Goal: Task Accomplishment & Management: Use online tool/utility

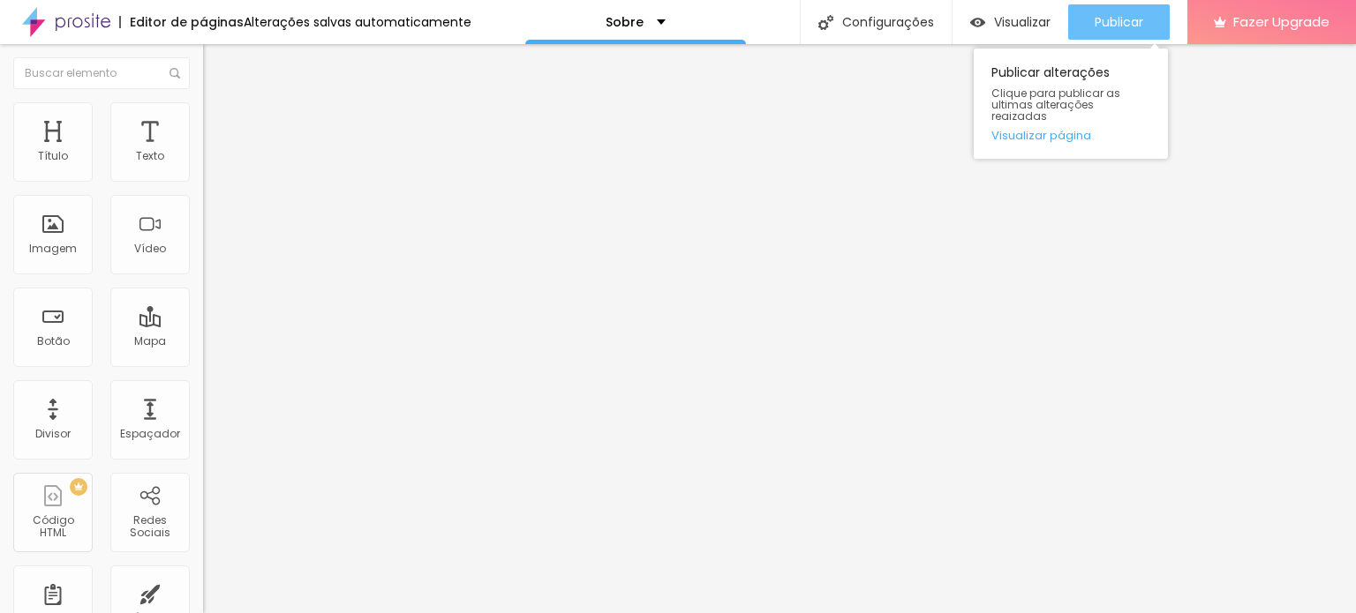
click at [1123, 18] on span "Publicar" at bounding box center [1118, 22] width 49 height 14
click at [1118, 17] on span "Publicar" at bounding box center [1118, 22] width 49 height 14
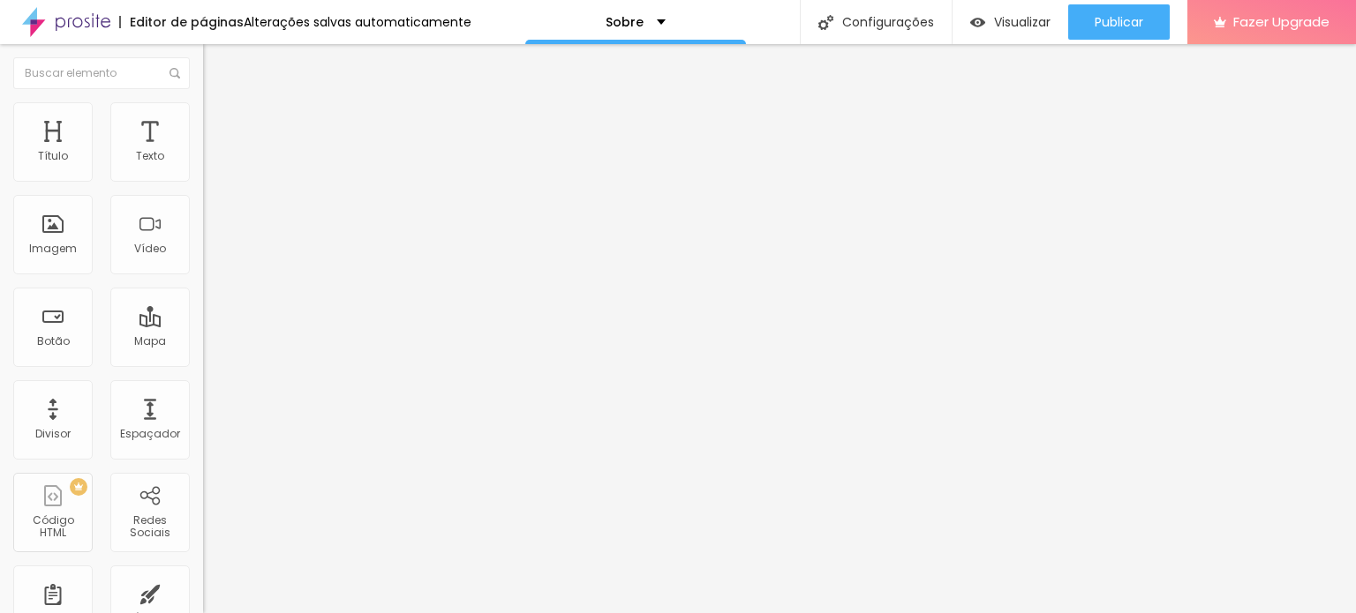
click at [203, 276] on span "Original" at bounding box center [224, 268] width 42 height 15
click at [203, 308] on span "Quadrado" at bounding box center [231, 300] width 57 height 15
click at [203, 325] on span "Original" at bounding box center [224, 317] width 42 height 15
click at [203, 237] on img at bounding box center [209, 231] width 12 height 12
click at [203, 223] on img at bounding box center [209, 217] width 12 height 12
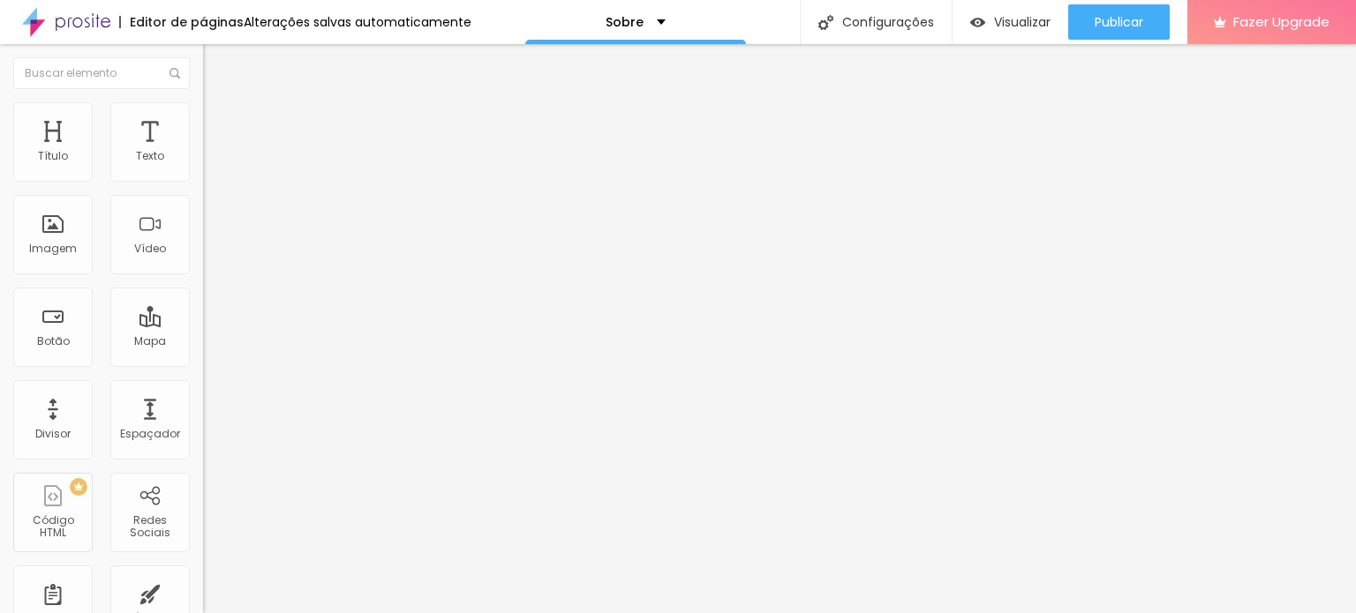
click at [203, 180] on div "Modo Completo Encaixotado Completo" at bounding box center [304, 162] width 203 height 49
click at [203, 161] on span "Completo" at bounding box center [230, 153] width 54 height 15
click at [203, 171] on span "Encaixotado" at bounding box center [237, 163] width 69 height 15
click at [203, 148] on div "Modo" at bounding box center [304, 143] width 203 height 11
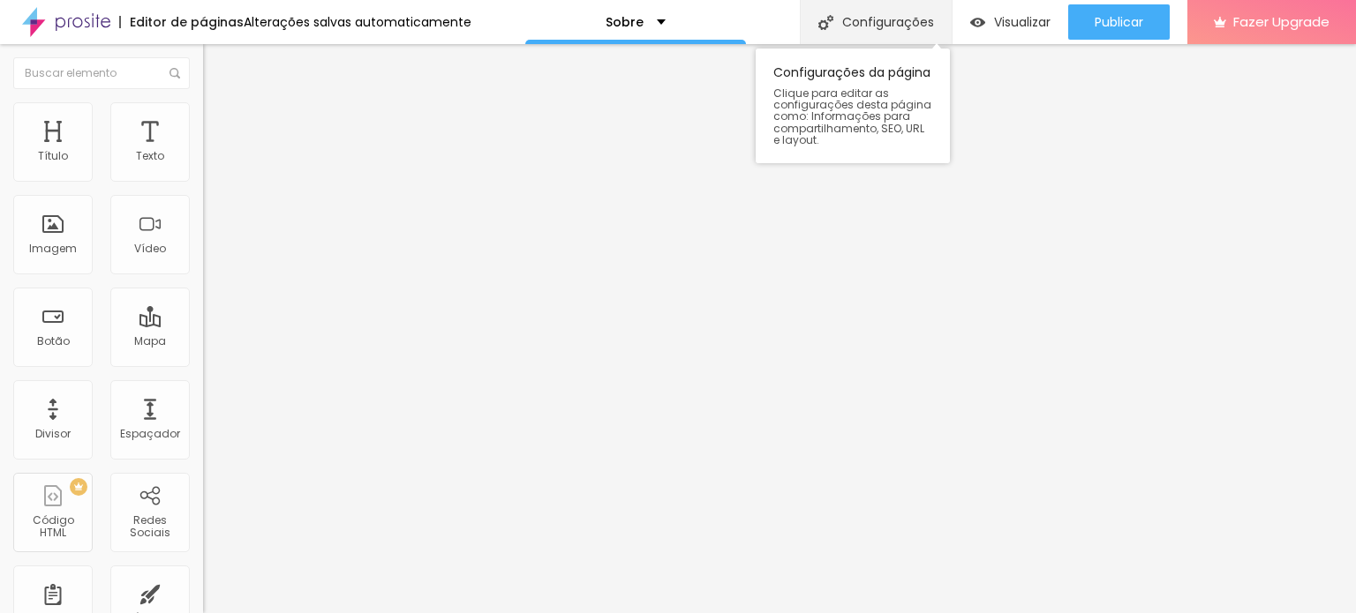
click at [883, 31] on div "Configurações" at bounding box center [876, 22] width 152 height 44
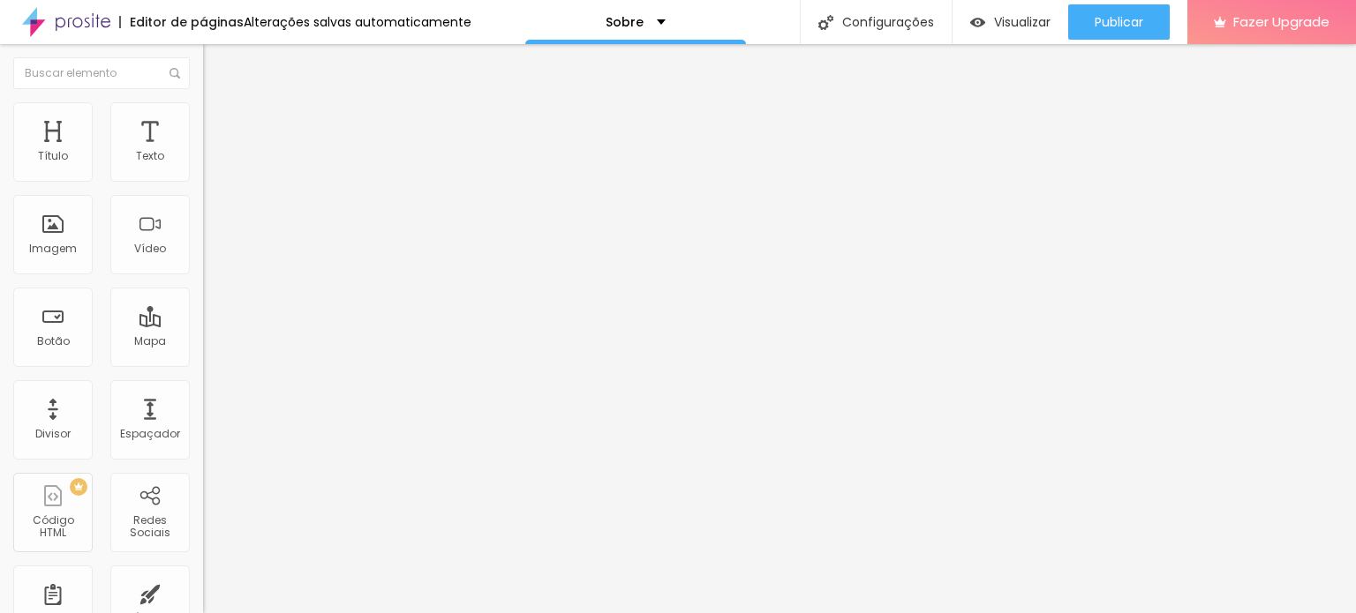
click at [1003, 27] on span "Visualizar" at bounding box center [1022, 22] width 56 height 14
click at [364, 21] on div "Alterações salvas automaticamente" at bounding box center [358, 22] width 228 height 12
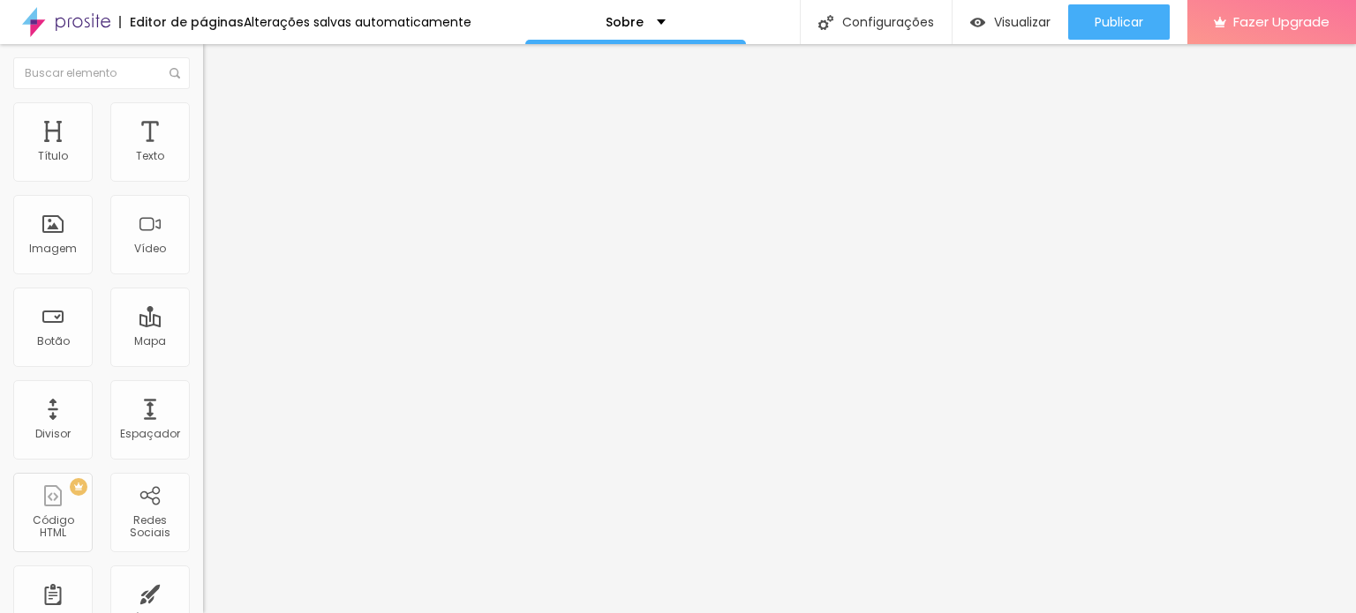
click at [444, 16] on div "Alterações salvas automaticamente" at bounding box center [358, 22] width 228 height 12
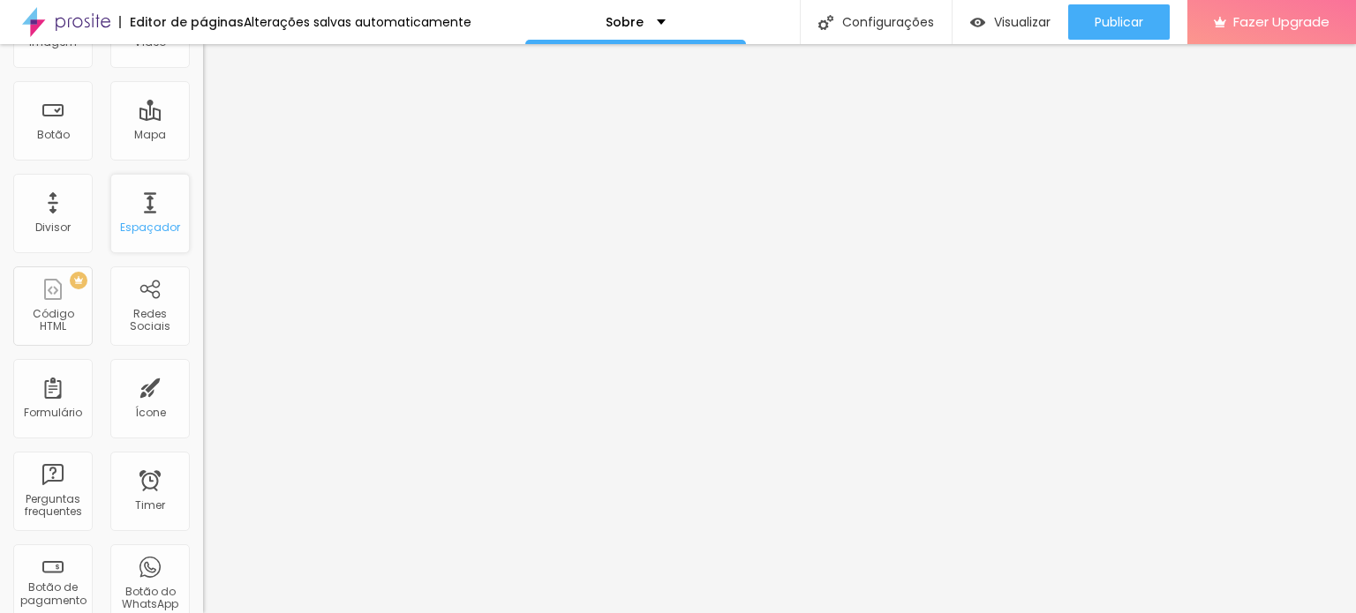
scroll to position [176, 0]
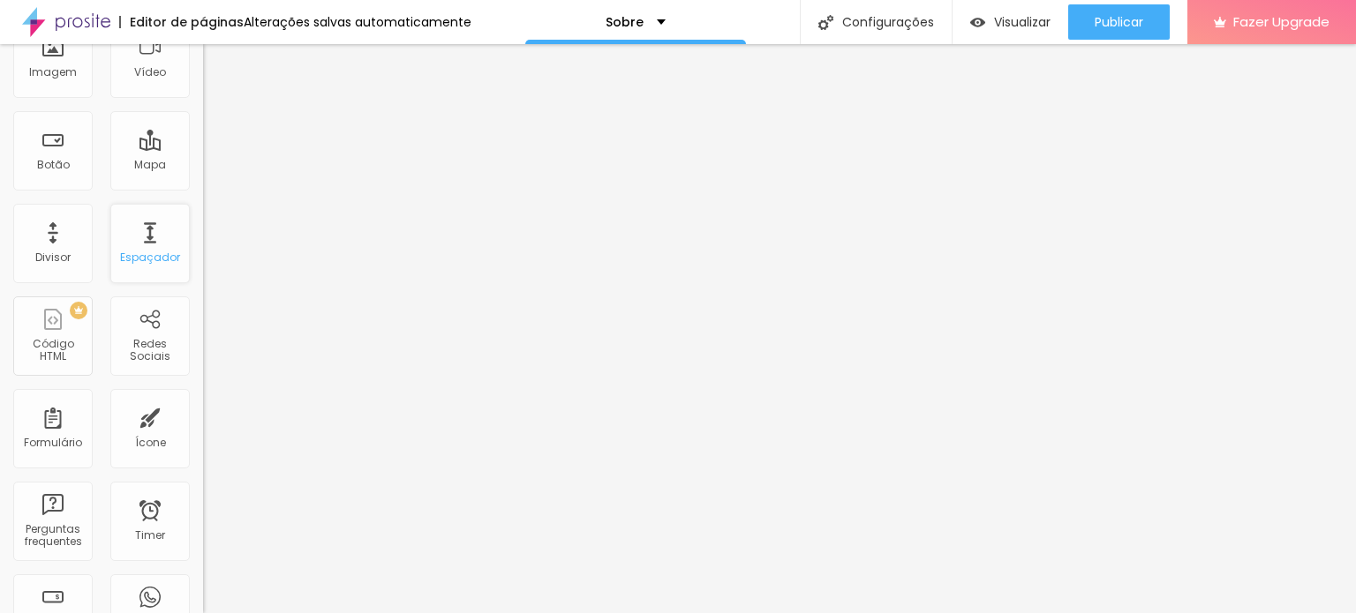
click at [136, 236] on div "Espaçador" at bounding box center [149, 243] width 79 height 79
click at [137, 241] on div "Espaçador" at bounding box center [149, 243] width 79 height 79
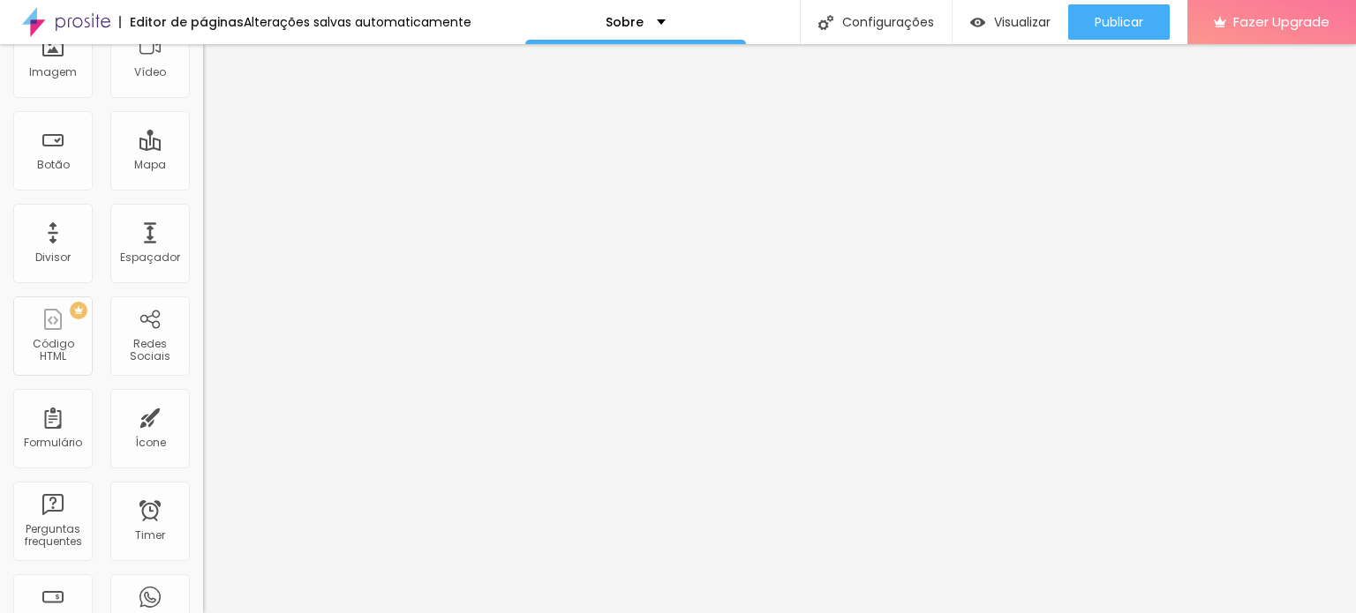
scroll to position [0, 0]
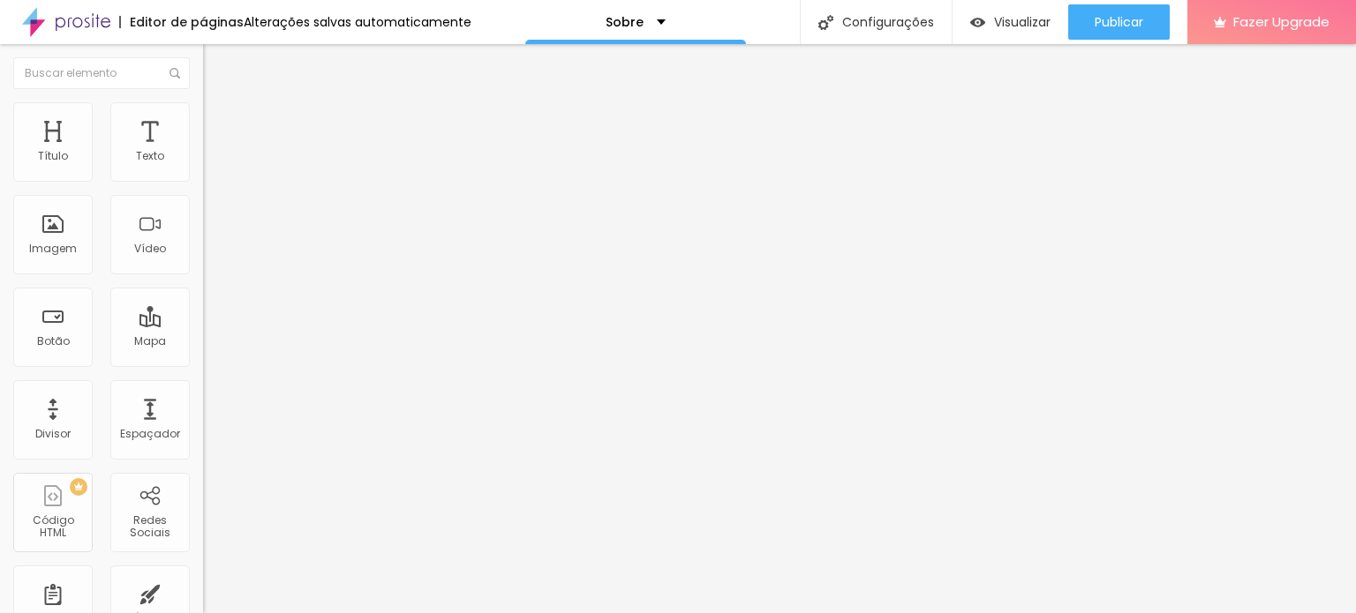
click at [203, 237] on img at bounding box center [209, 231] width 12 height 12
click at [203, 252] on img at bounding box center [209, 245] width 12 height 12
click at [203, 237] on img at bounding box center [209, 231] width 12 height 12
click at [203, 276] on span "Original" at bounding box center [224, 268] width 42 height 15
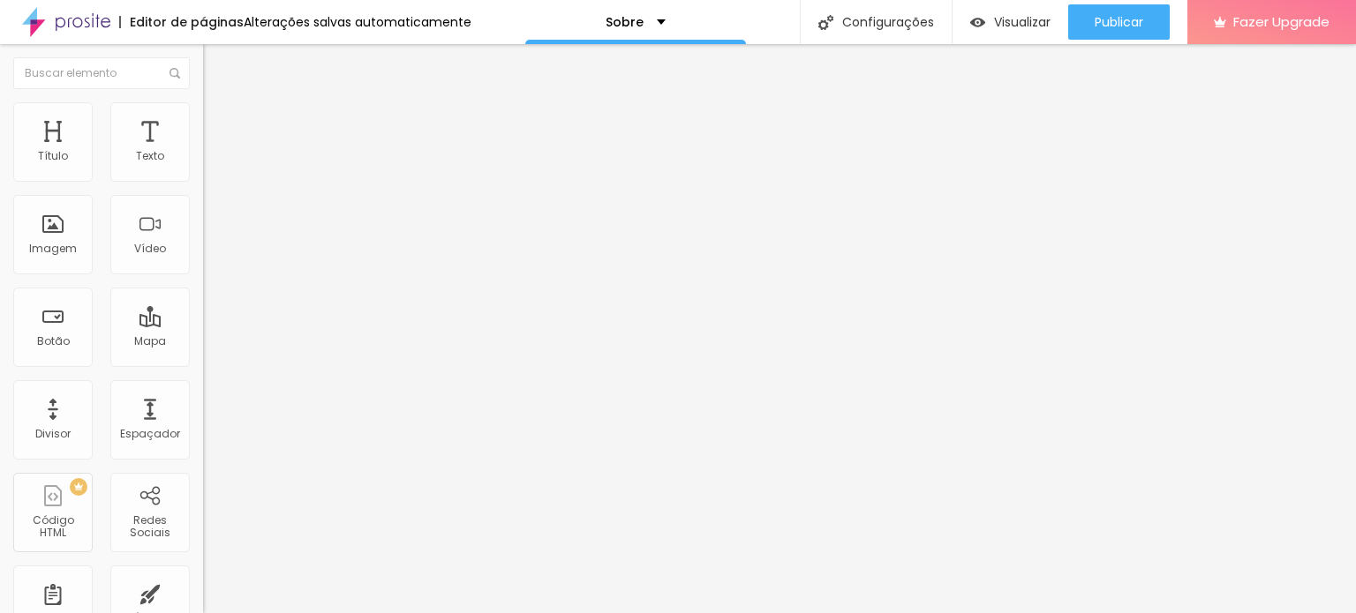
click at [203, 357] on div "Instagram" at bounding box center [304, 362] width 203 height 11
click at [203, 175] on img at bounding box center [209, 168] width 12 height 12
click at [203, 161] on img at bounding box center [209, 154] width 12 height 12
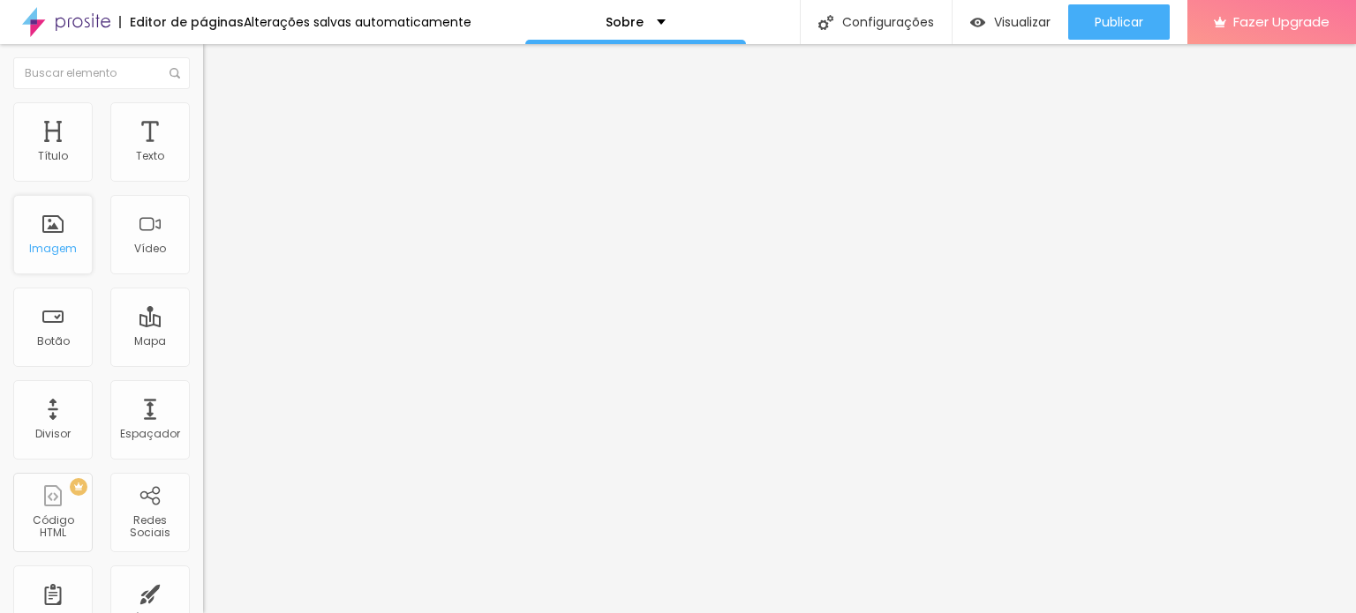
click at [56, 264] on div "Imagem" at bounding box center [52, 234] width 79 height 79
click at [55, 247] on div "Imagem" at bounding box center [53, 249] width 48 height 12
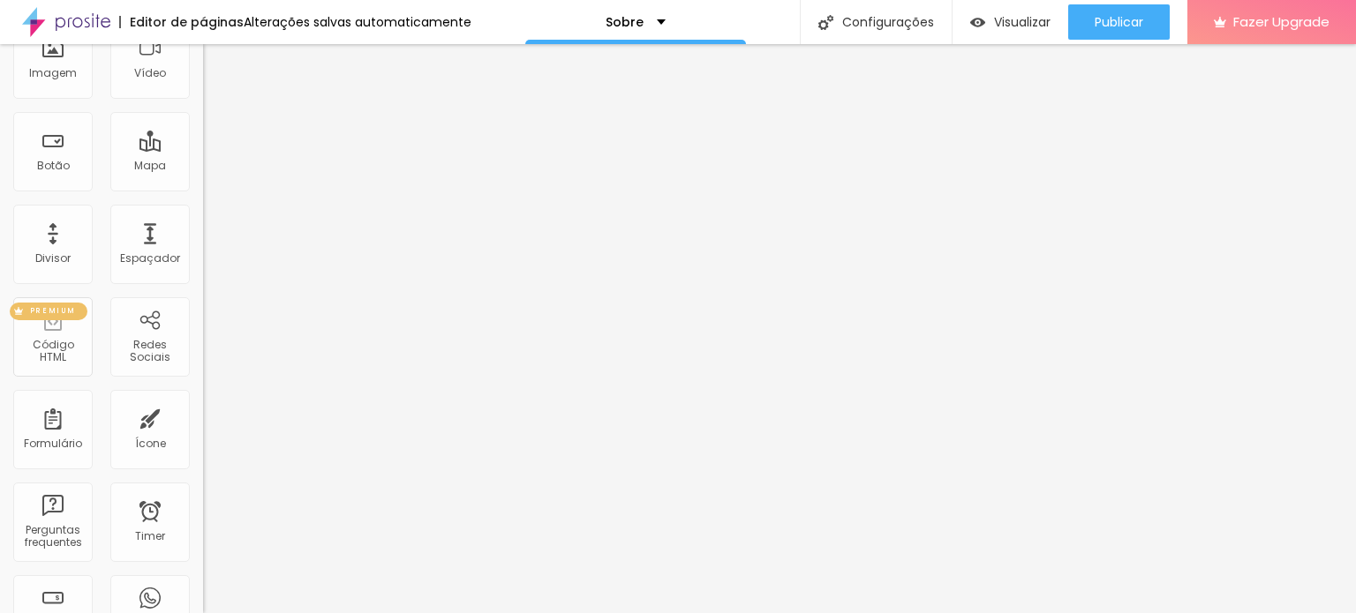
scroll to position [176, 0]
click at [56, 237] on div "Divisor" at bounding box center [52, 243] width 79 height 79
click at [56, 241] on div "Divisor" at bounding box center [52, 243] width 79 height 79
click at [142, 245] on div "Espaçador" at bounding box center [149, 243] width 79 height 79
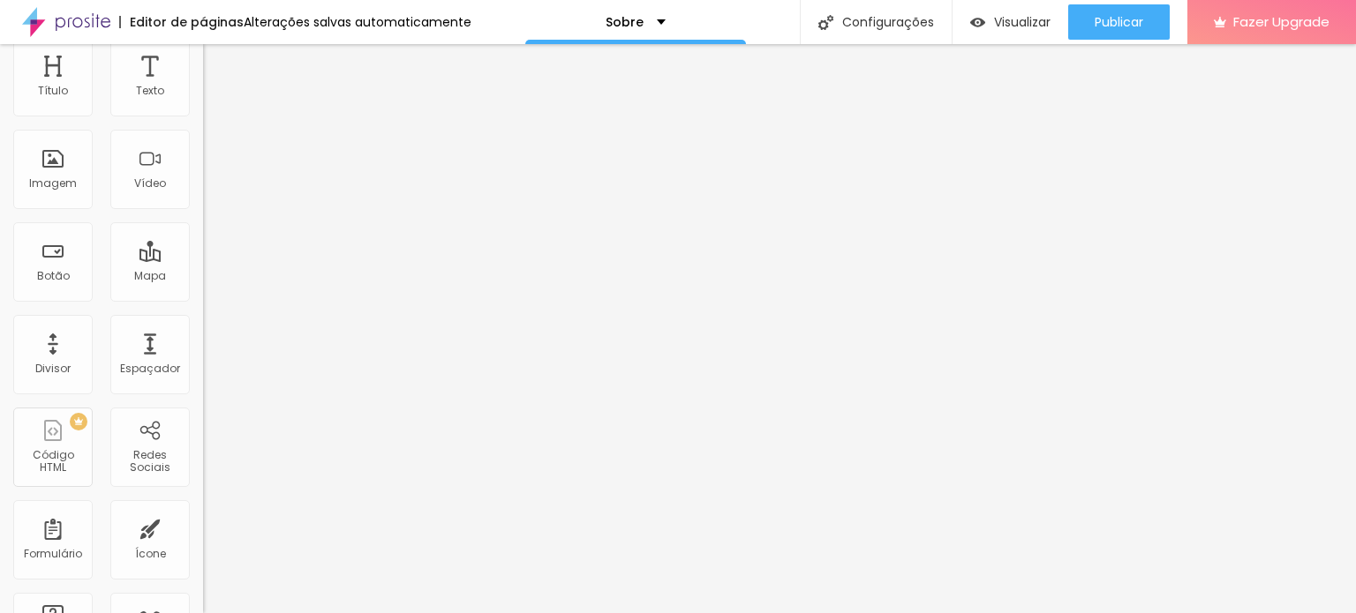
scroll to position [0, 0]
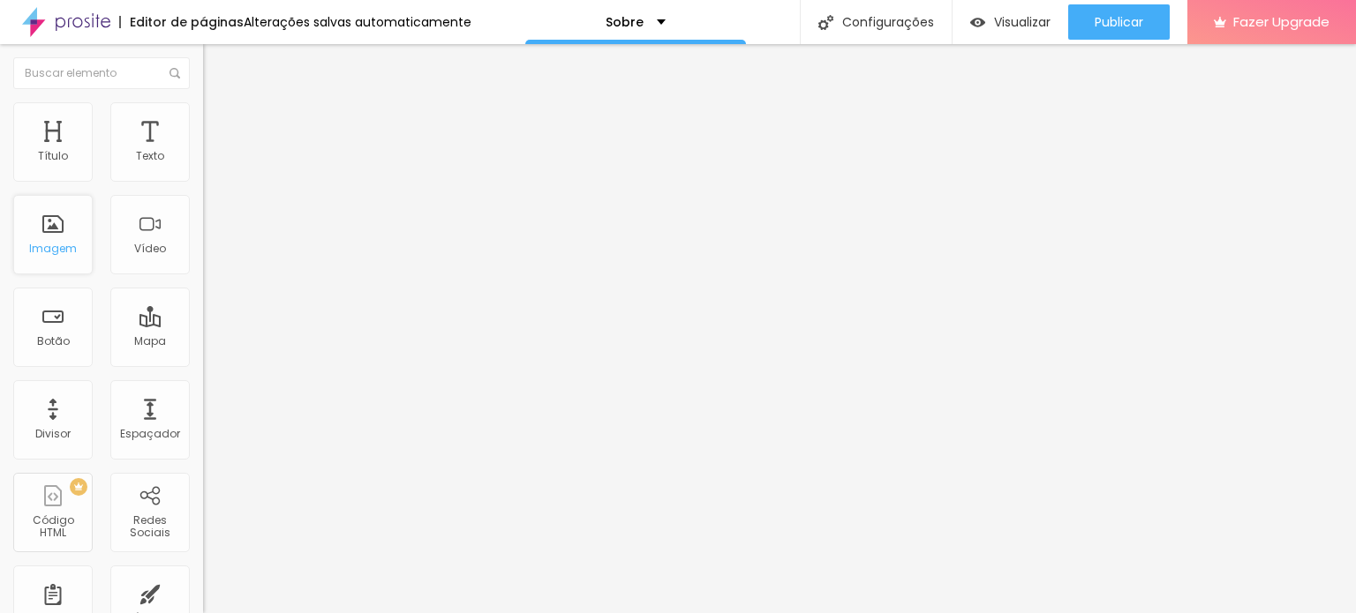
click at [60, 246] on div "Imagem" at bounding box center [53, 249] width 48 height 12
click at [58, 244] on div "Imagem" at bounding box center [53, 249] width 48 height 12
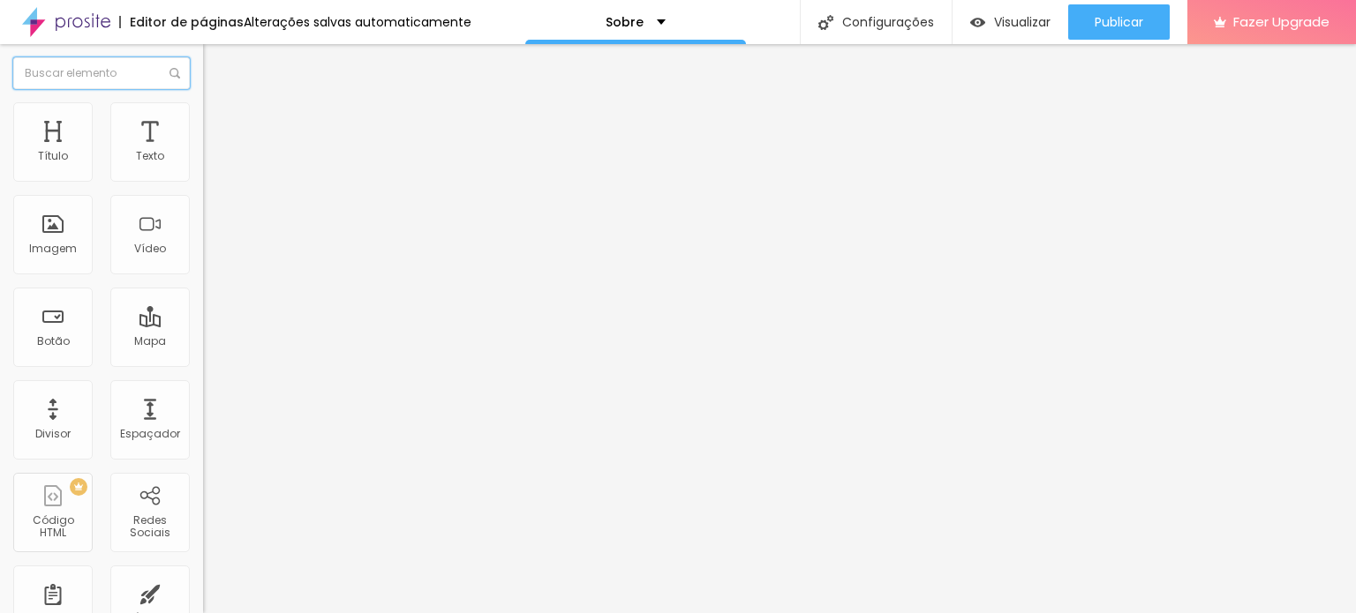
click at [104, 86] on input "text" at bounding box center [101, 73] width 176 height 32
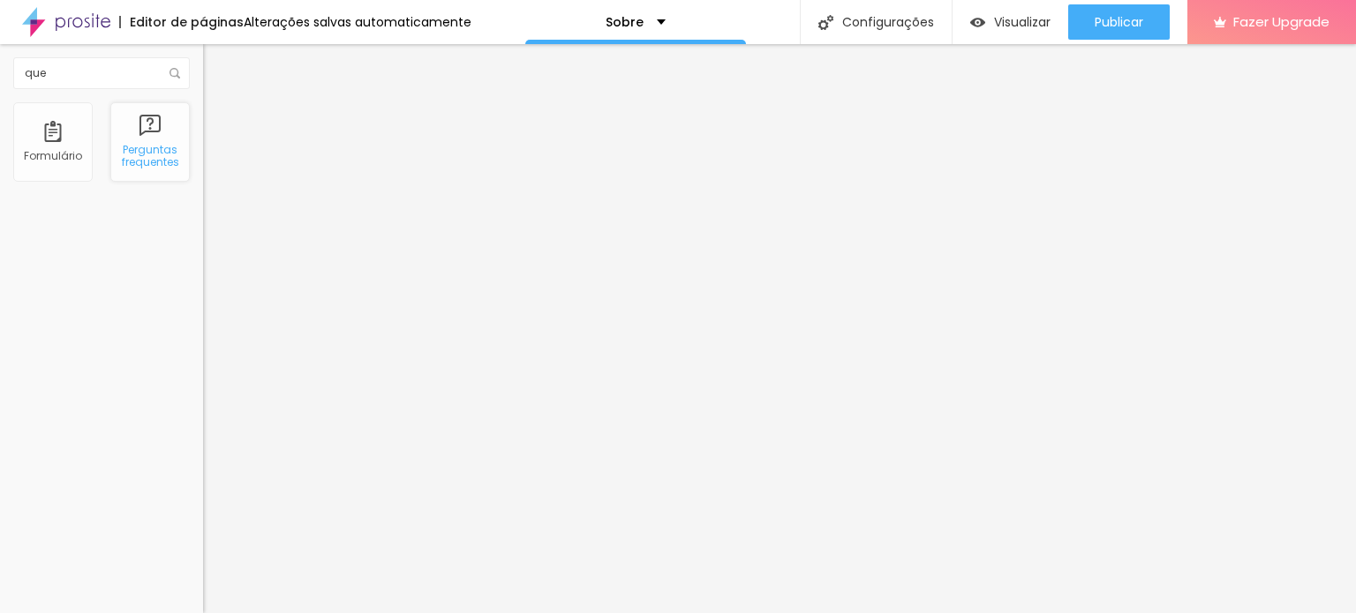
click at [154, 133] on div "Perguntas frequentes" at bounding box center [149, 141] width 79 height 79
click at [112, 73] on input "que" at bounding box center [101, 73] width 176 height 32
type input "q"
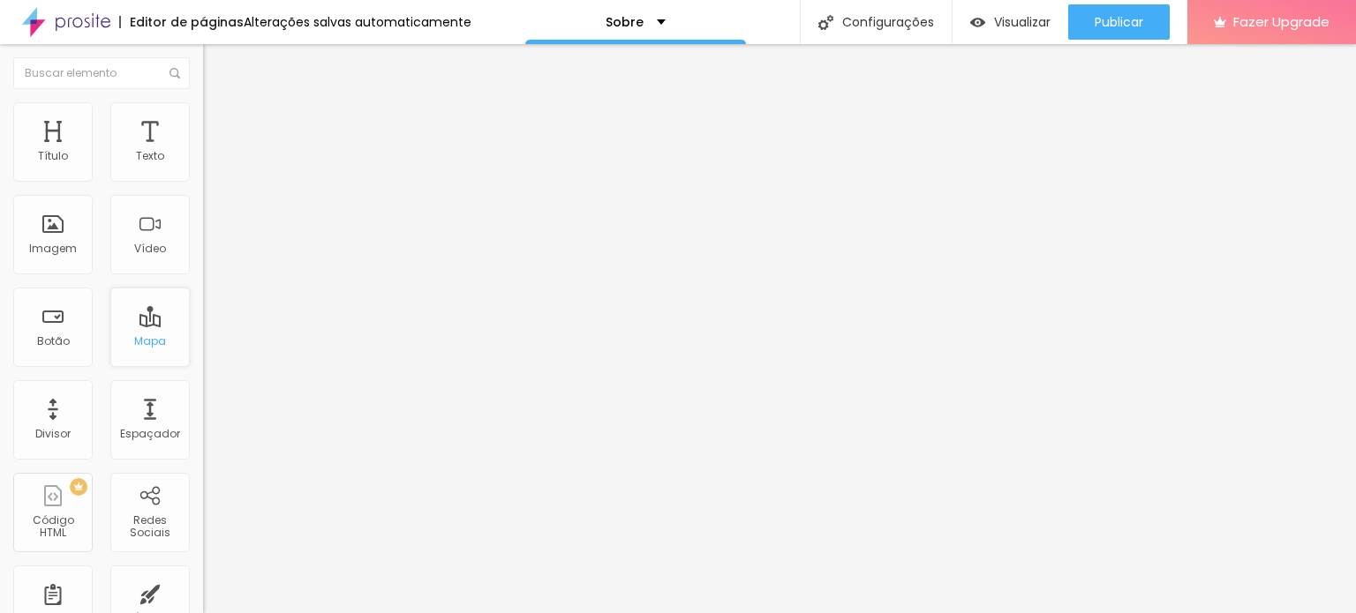
click at [134, 335] on div "Mapa" at bounding box center [150, 341] width 32 height 12
click at [143, 338] on div "Mapa" at bounding box center [150, 341] width 32 height 12
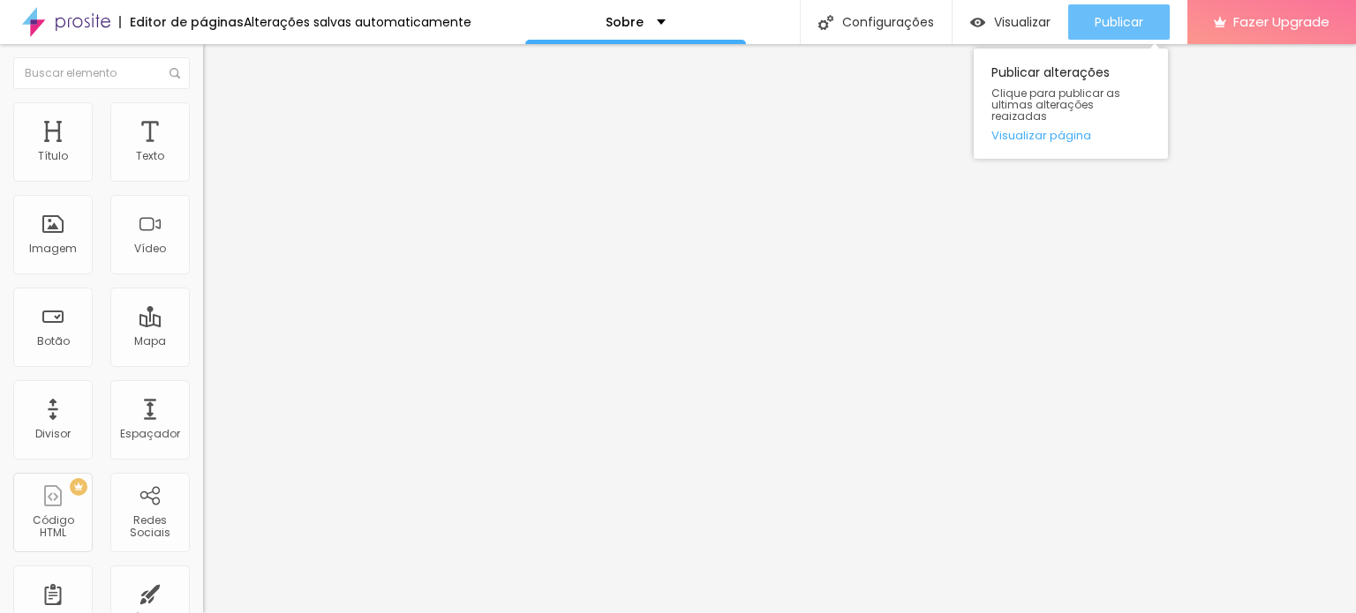
click at [1094, 22] on span "Publicar" at bounding box center [1118, 22] width 49 height 14
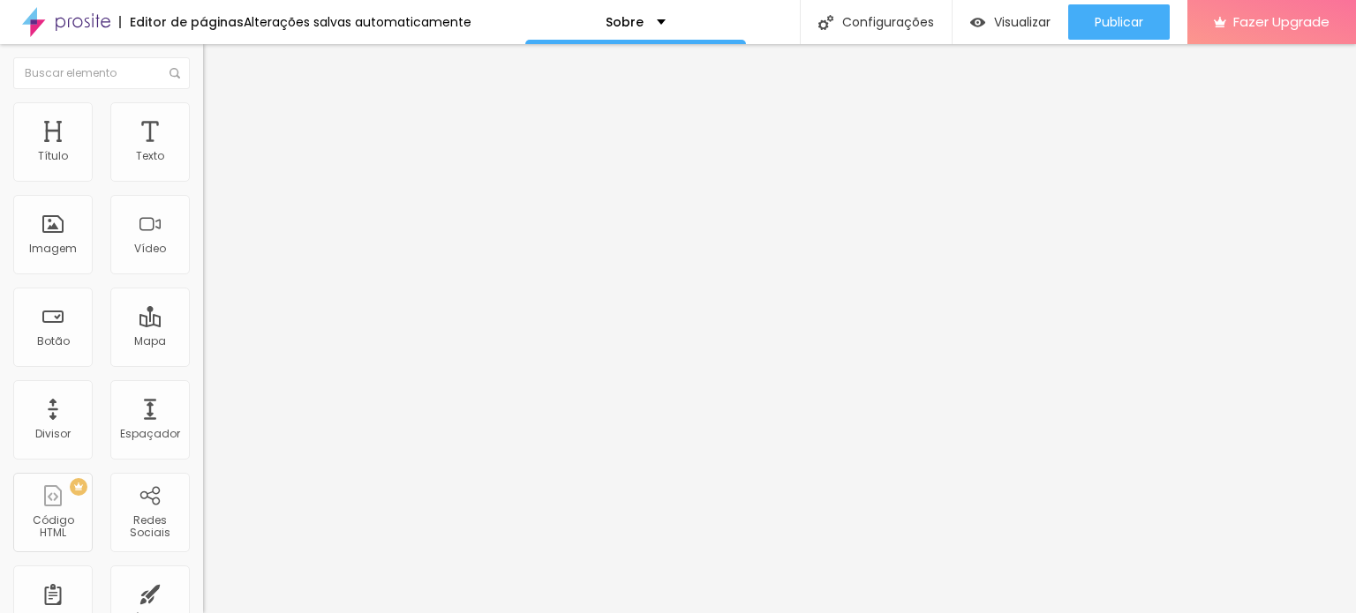
type input "1.2"
type input "1.3"
type input "1.4"
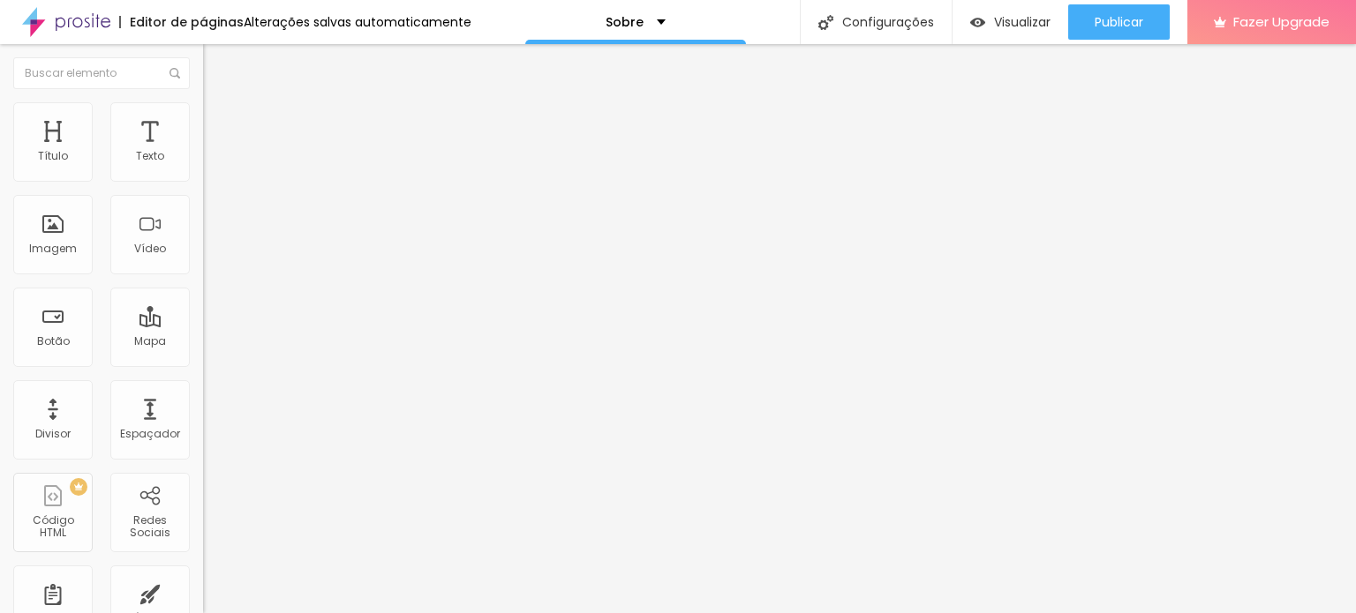
type input "1.4"
type input "1.5"
type input "1.6"
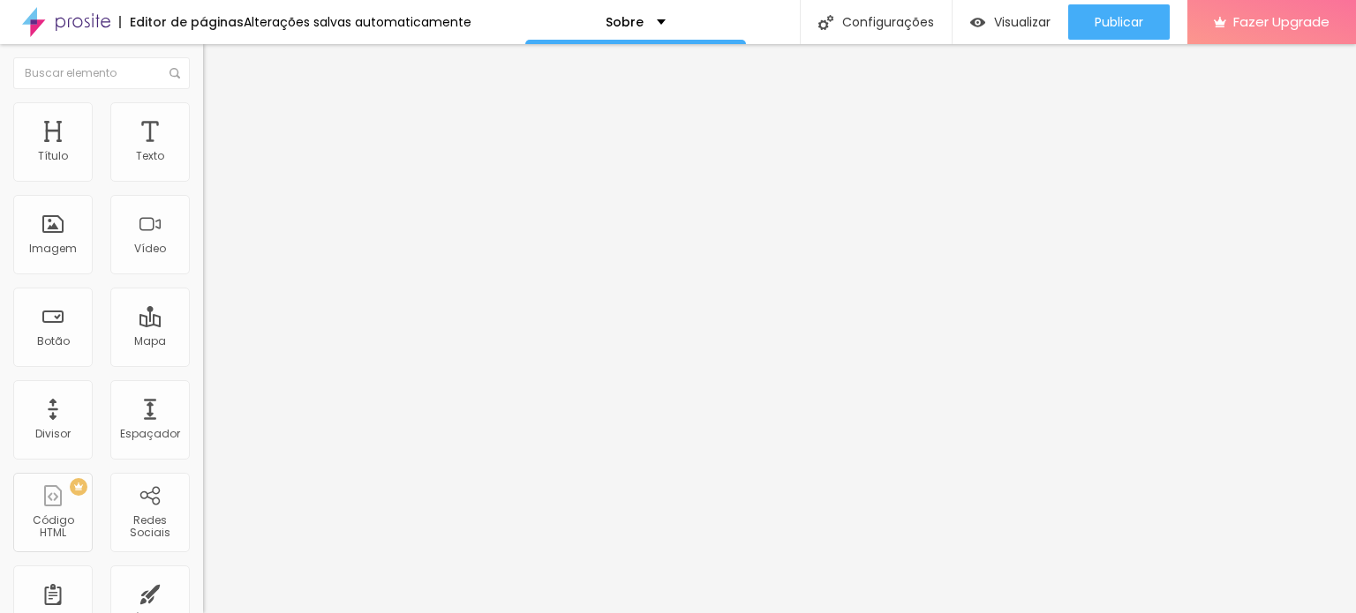
type input "1.7"
type input "1.8"
type input "2"
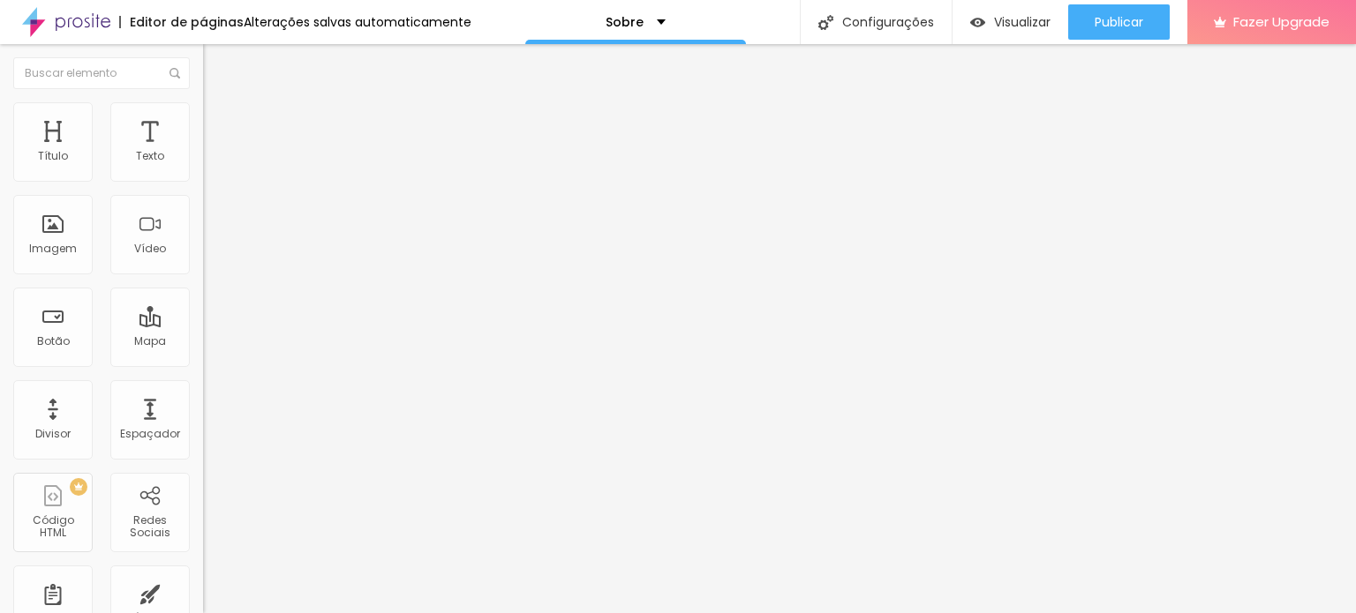
type input "2"
type input "1.9"
type input "1.2"
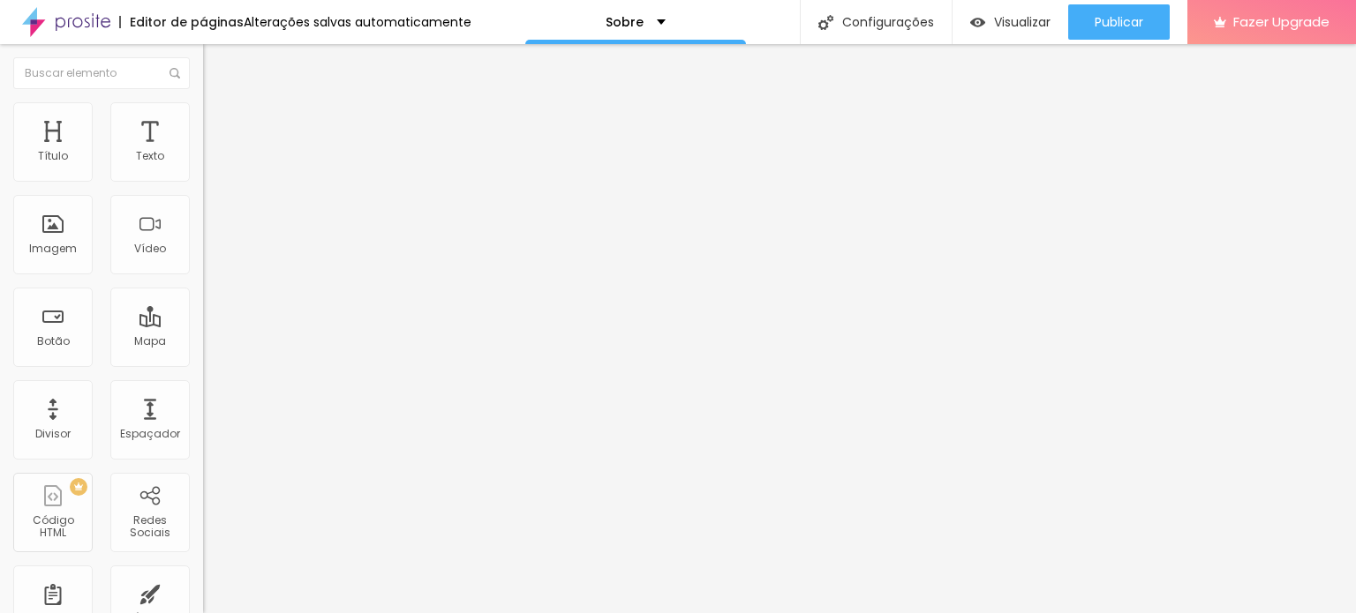
drag, startPoint x: 92, startPoint y: 438, endPoint x: 94, endPoint y: 421, distance: 16.9
type input "1.3"
type input "1.4"
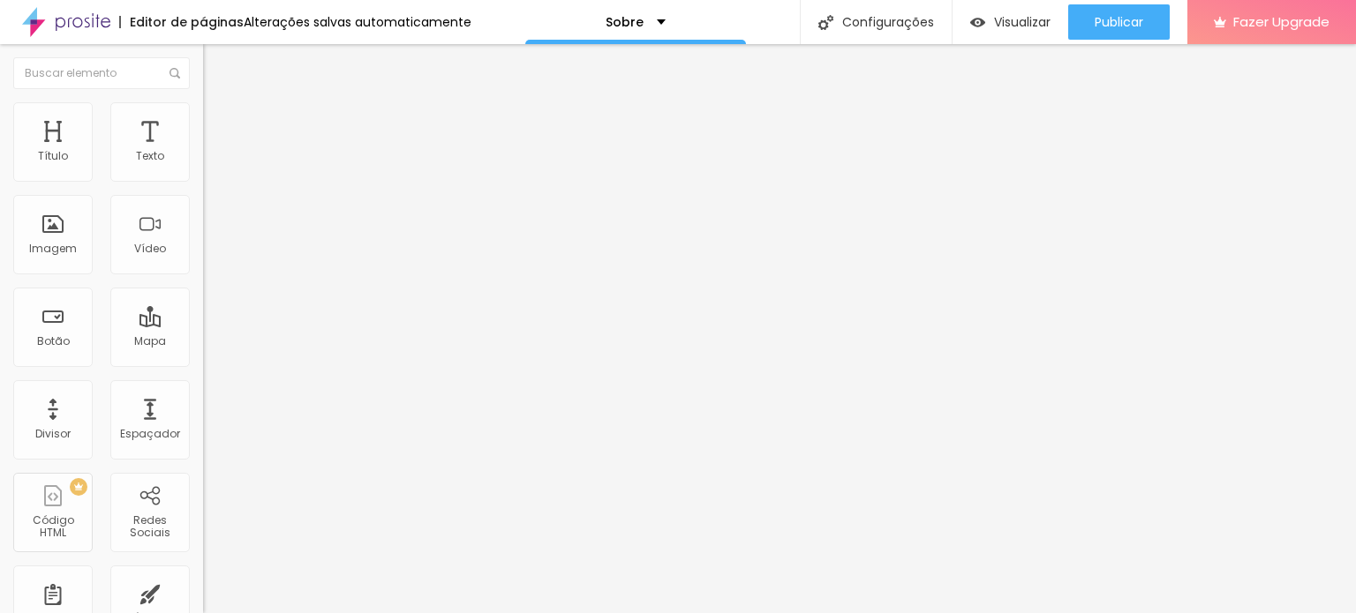
type input "1.4"
type input "1.5"
type input "1.4"
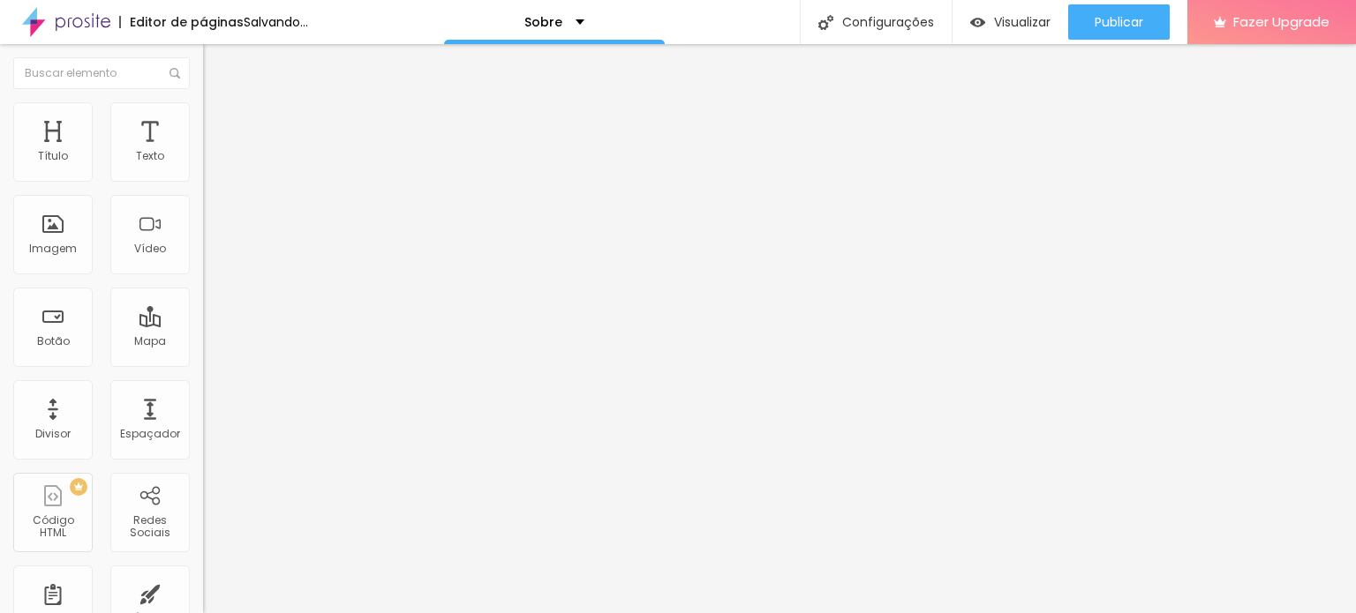
type input "1.3"
type input "1.2"
type input "1.1"
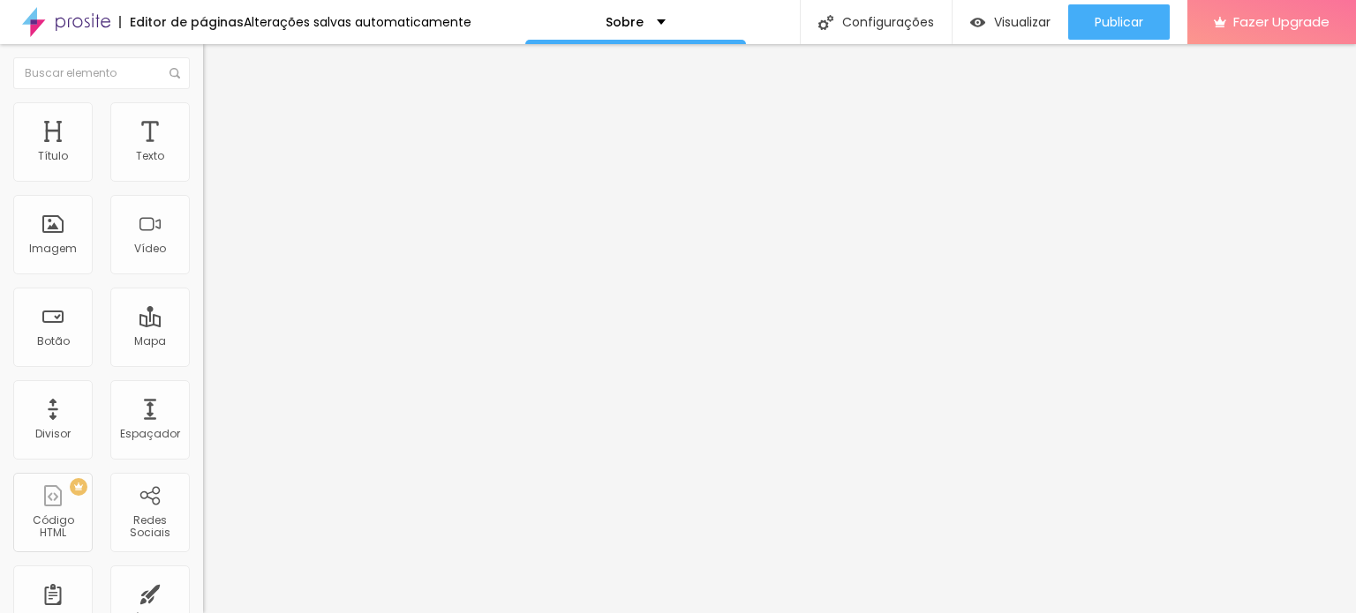
type input "1.1"
drag, startPoint x: 99, startPoint y: 437, endPoint x: 81, endPoint y: 422, distance: 23.2
type input "1.1"
type input "2"
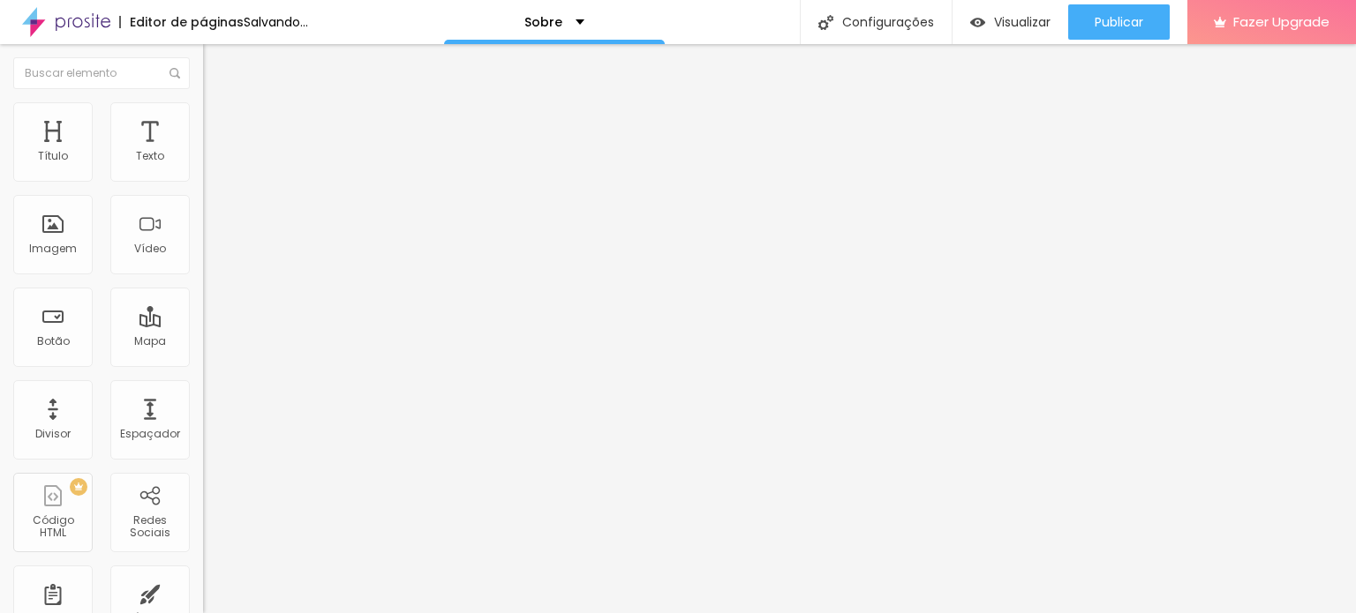
type input "2"
type input "5"
type input "7"
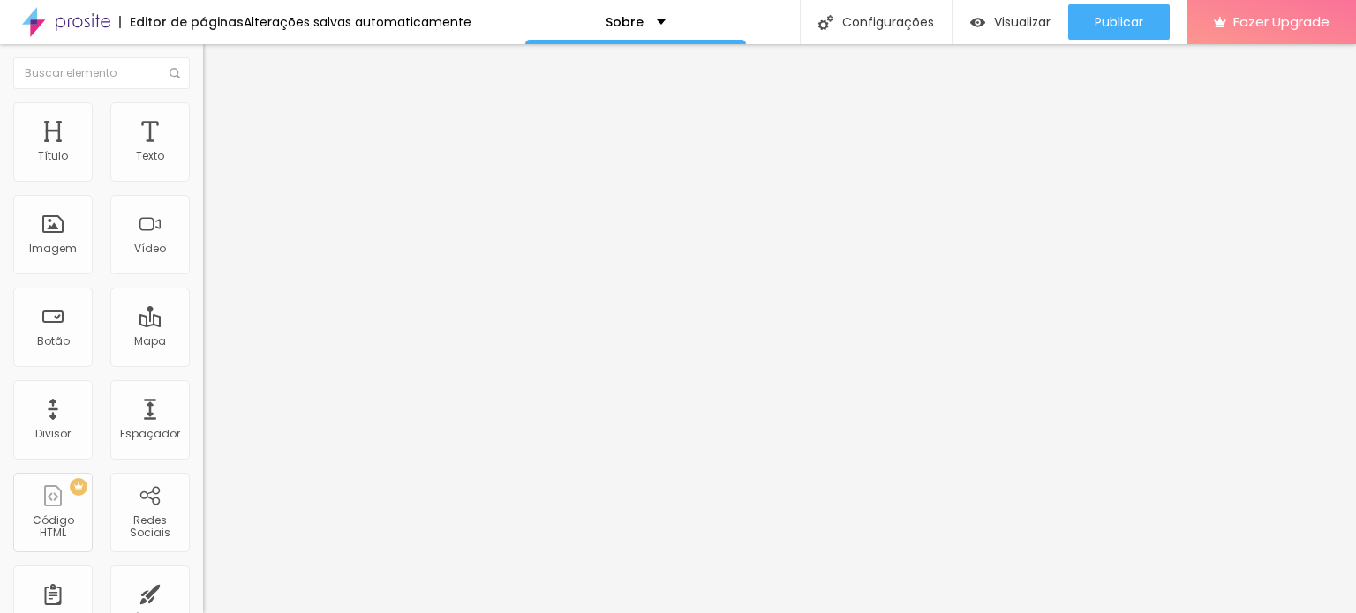
type input "8"
type input "9"
type input "10"
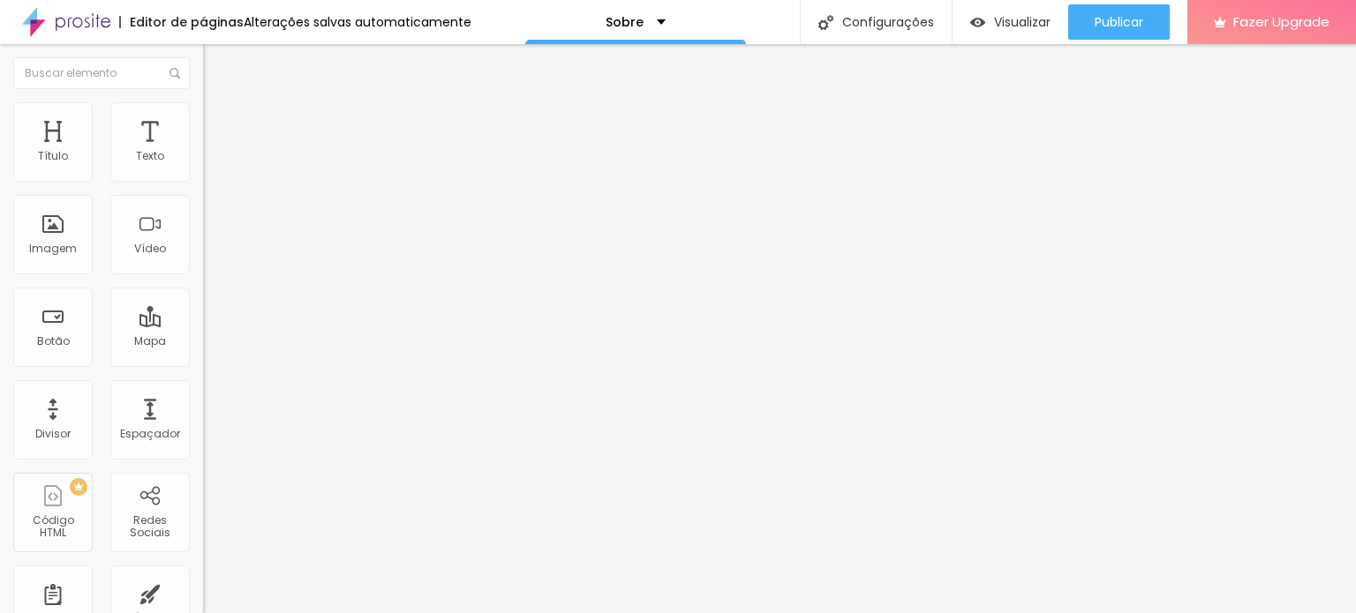
type input "10"
type input "11"
type input "12"
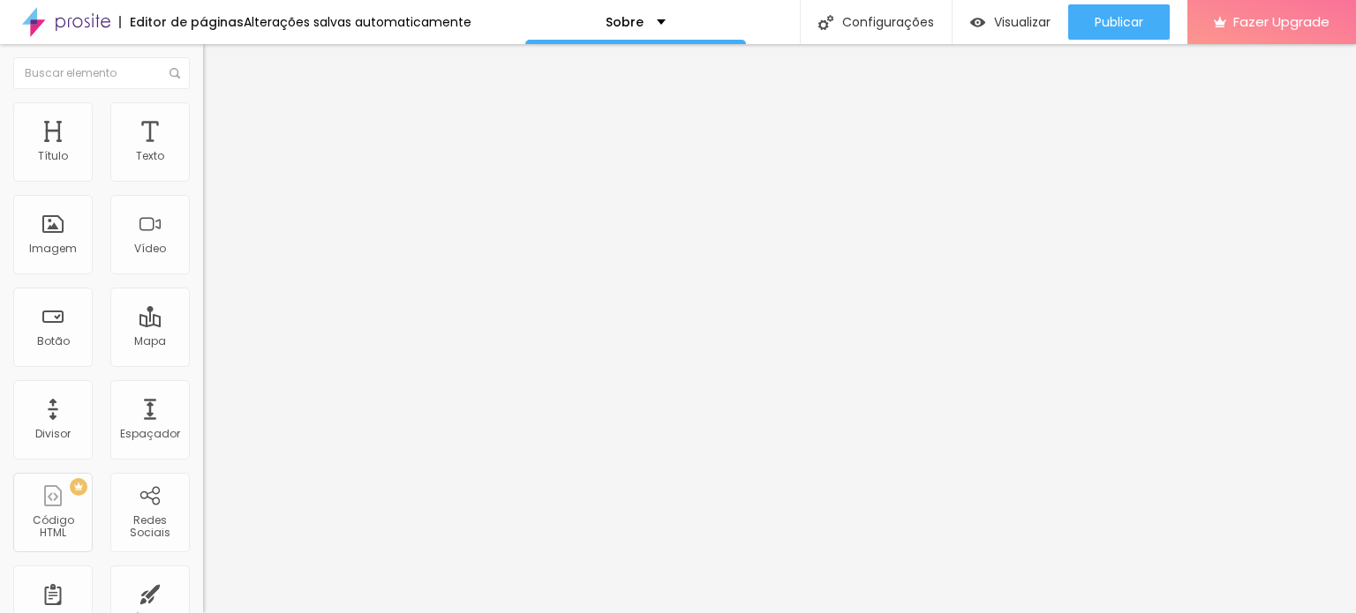
type input "13"
type input "15"
type input "16"
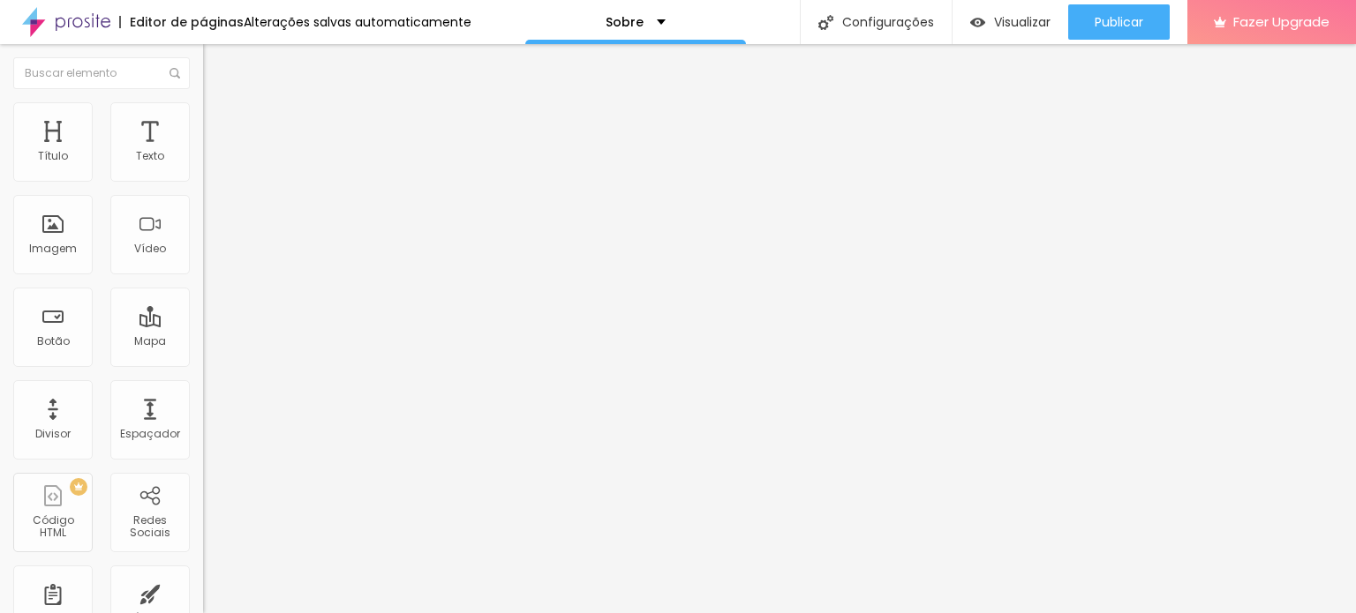
type input "16"
type input "17"
type input "20"
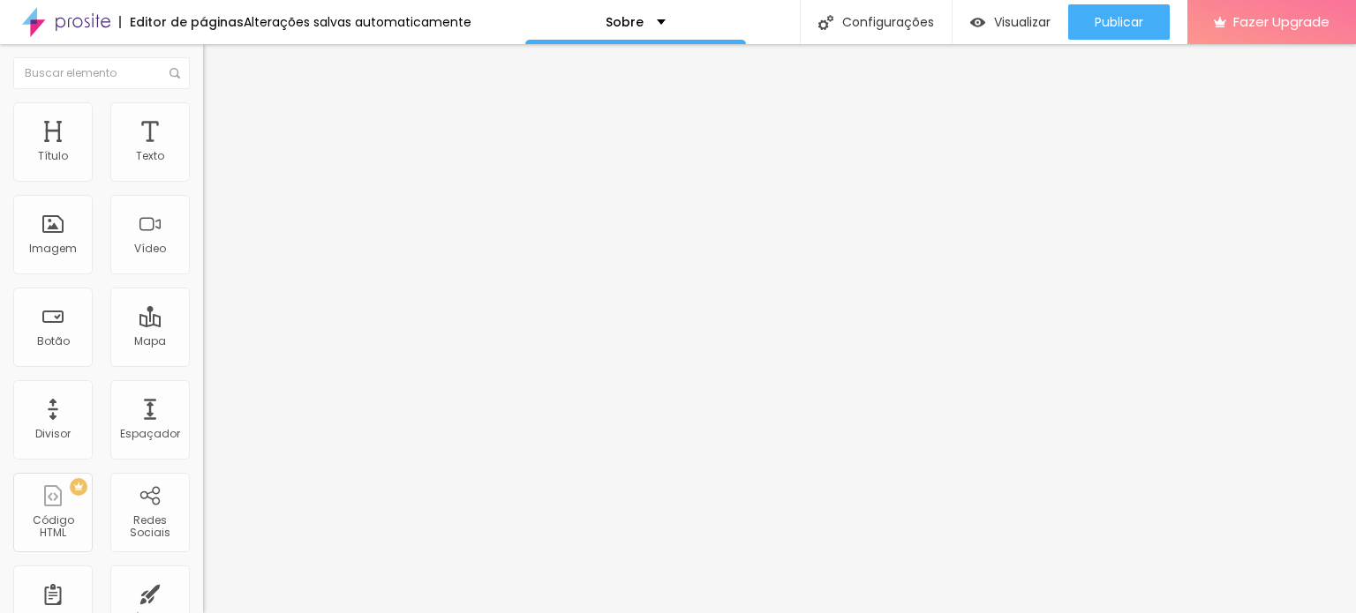
type input "21"
type input "22"
type input "23"
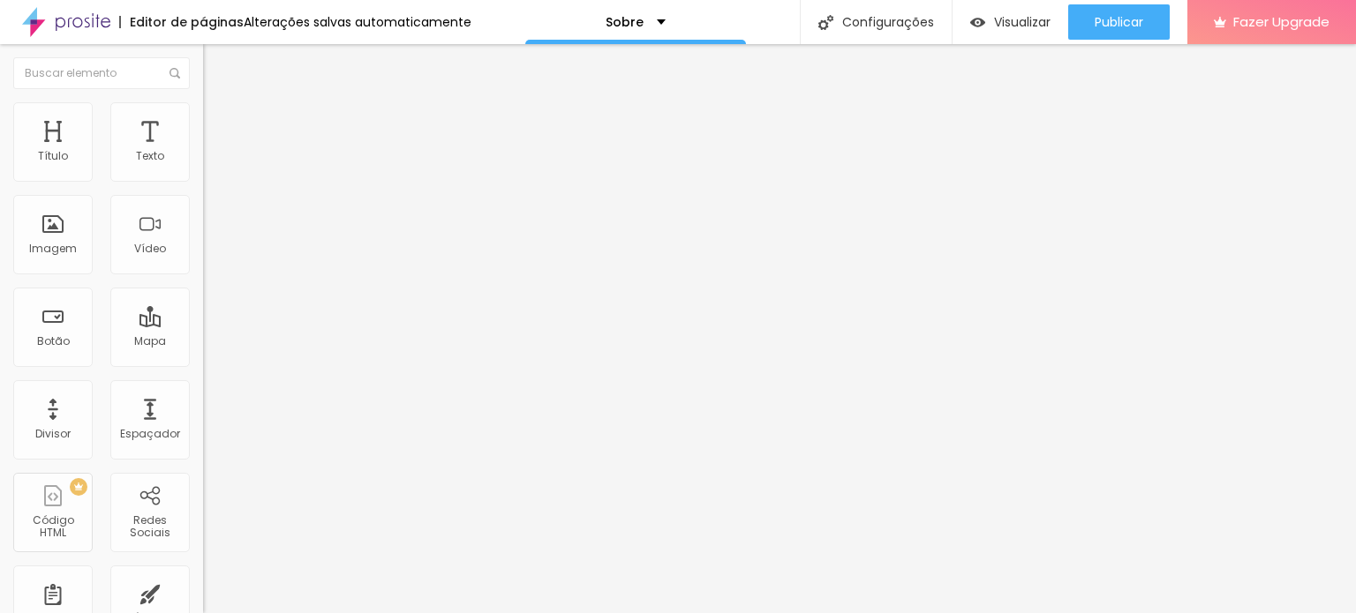
type input "23"
type input "21"
type input "10"
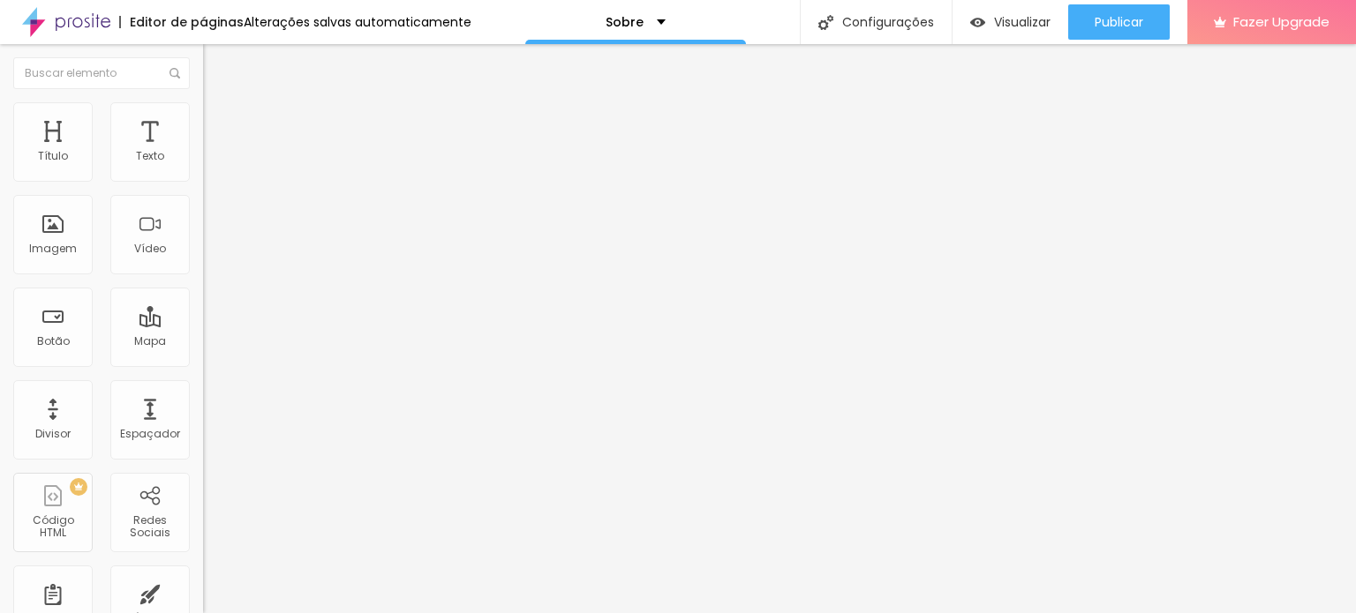
type input "9"
type input "8"
type input "7"
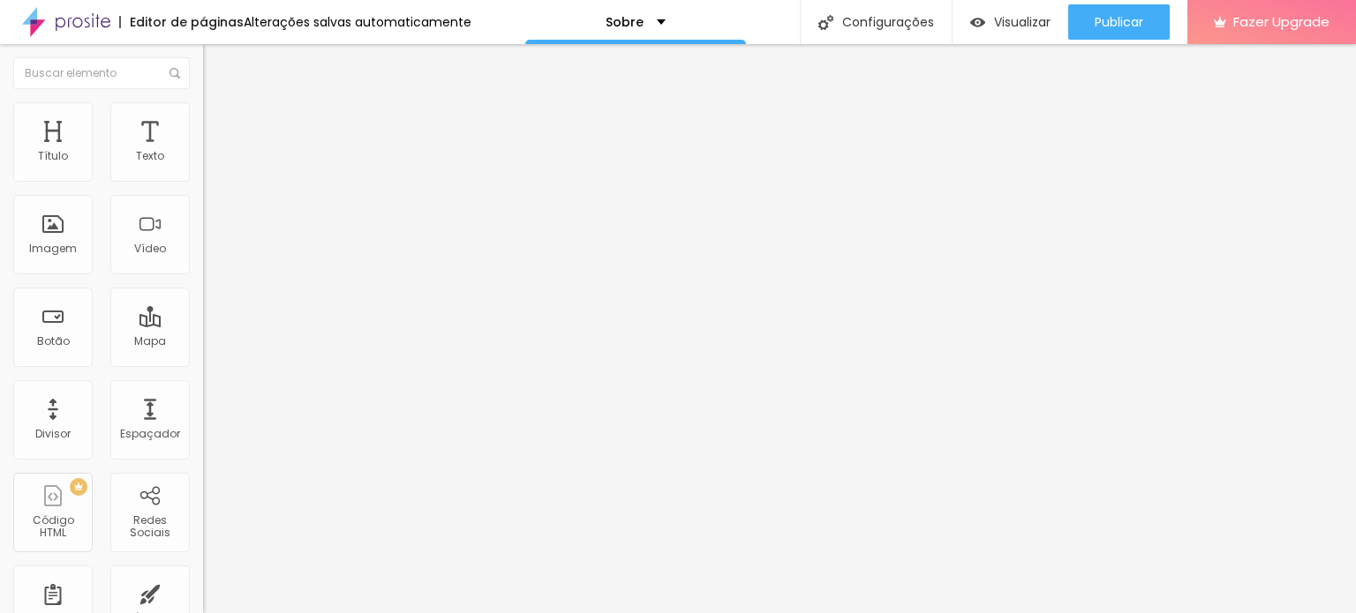
type input "7"
type input "6"
type input "5"
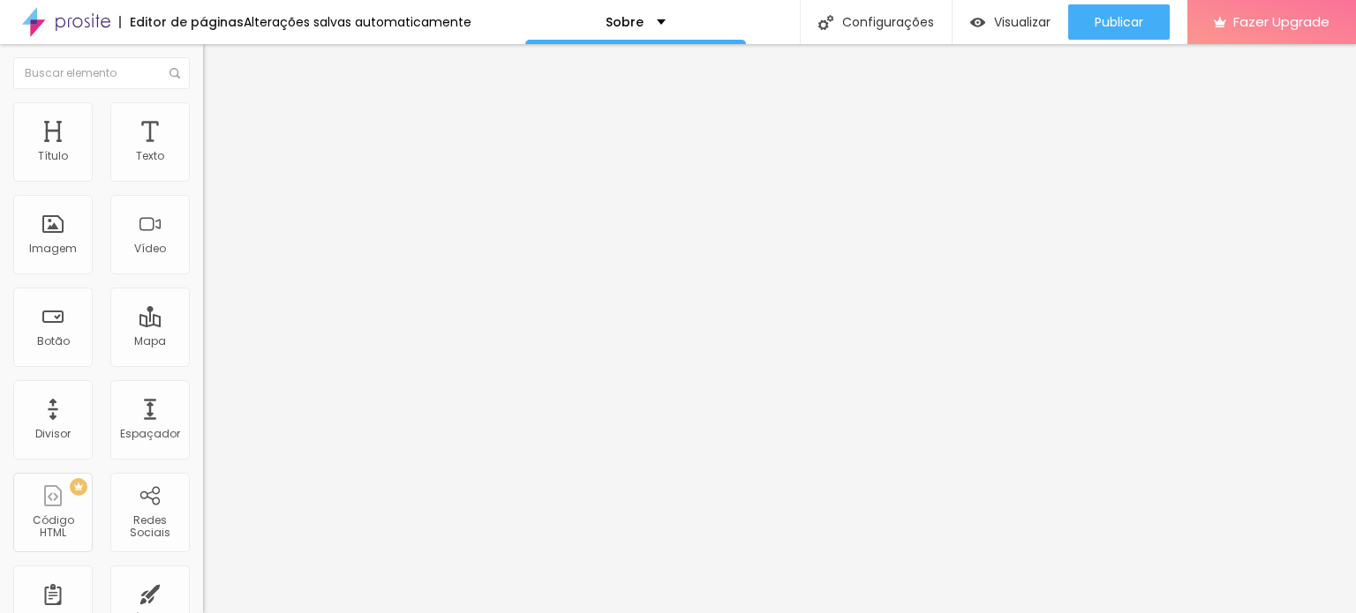
type input "6"
type input "7"
type input "8"
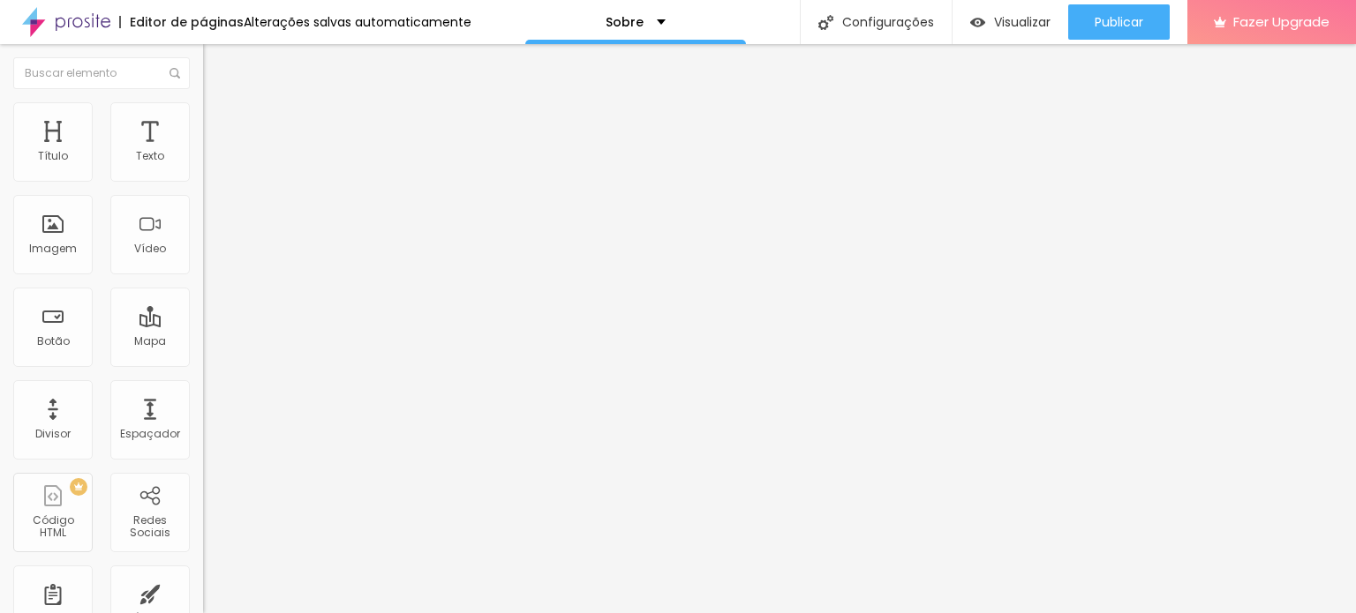
type input "8"
type input "10"
type input "11"
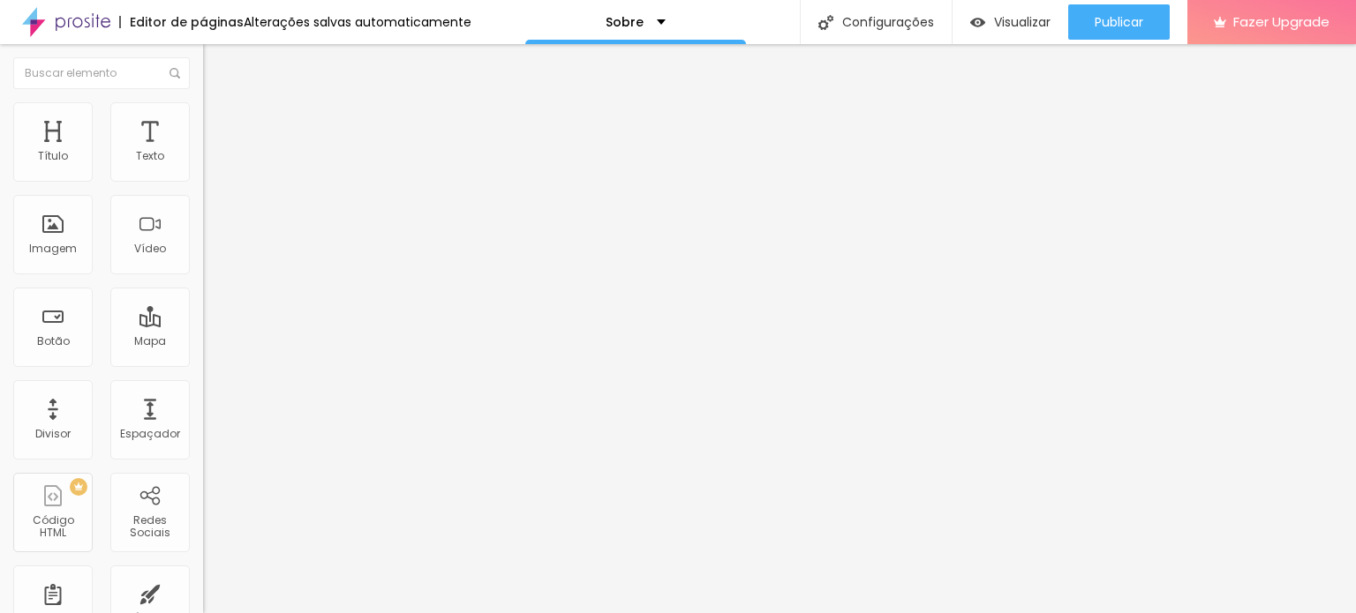
drag, startPoint x: 43, startPoint y: 469, endPoint x: 80, endPoint y: 459, distance: 38.3
type input "11"
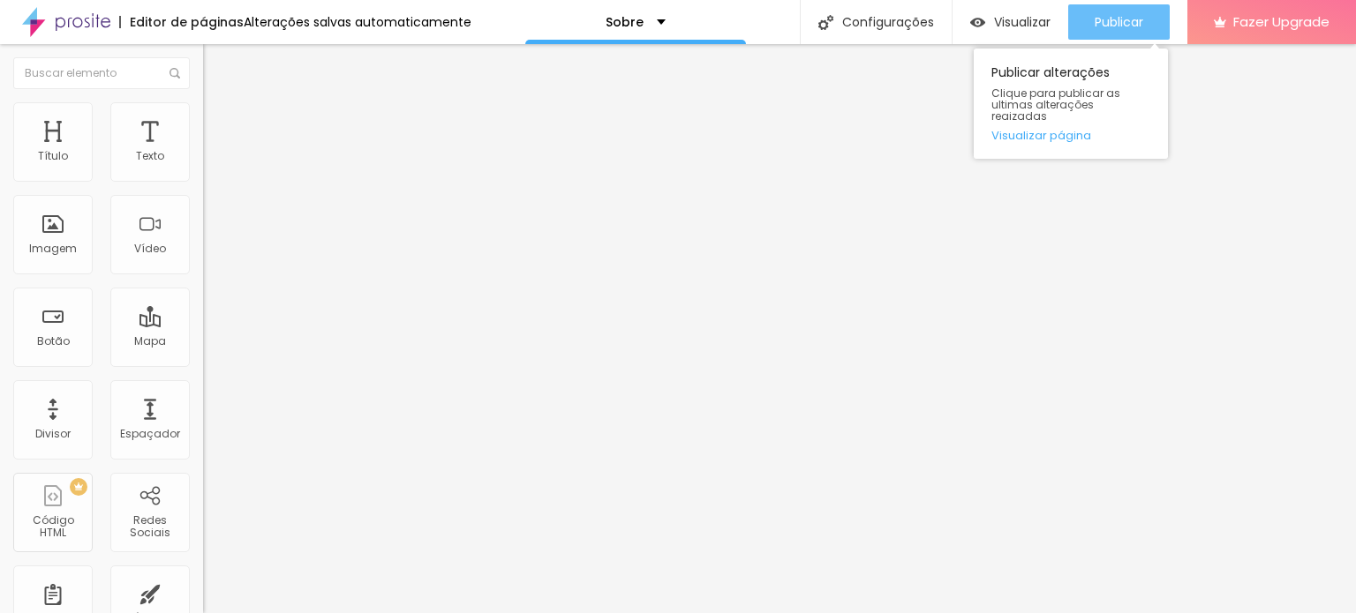
click at [1136, 24] on span "Publicar" at bounding box center [1118, 22] width 49 height 14
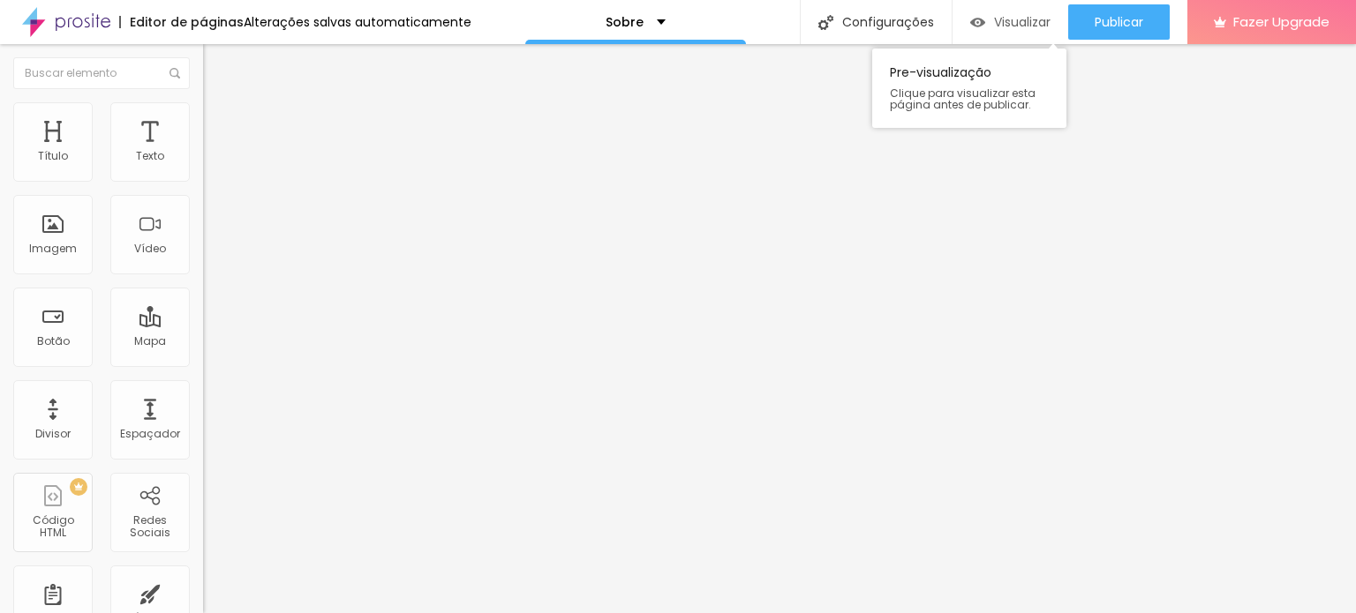
click at [1027, 20] on span "Visualizar" at bounding box center [1022, 22] width 56 height 14
